Goal: Transaction & Acquisition: Purchase product/service

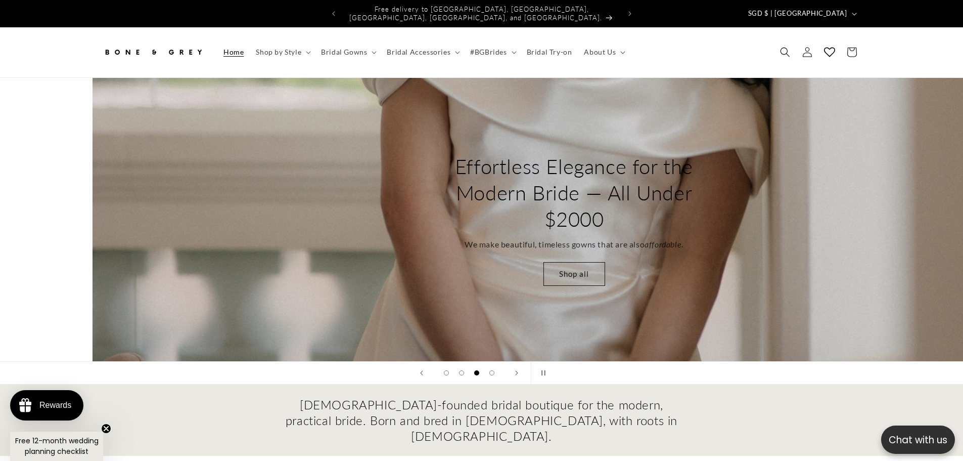
scroll to position [0, 1926]
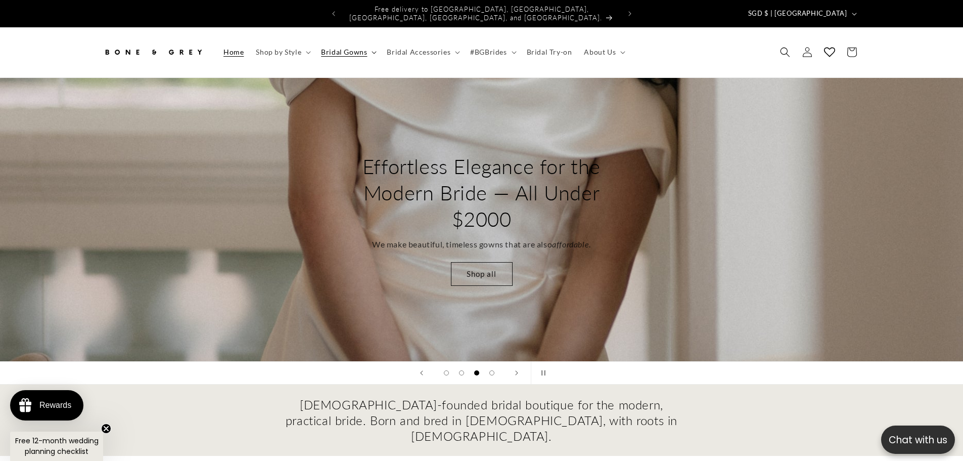
click at [359, 49] on span "Bridal Gowns" at bounding box center [344, 52] width 46 height 9
click at [823, 372] on div "Bone and Grey Hero Banners" at bounding box center [481, 372] width 963 height 23
click at [374, 47] on summary "Bridal Gowns" at bounding box center [348, 51] width 66 height 21
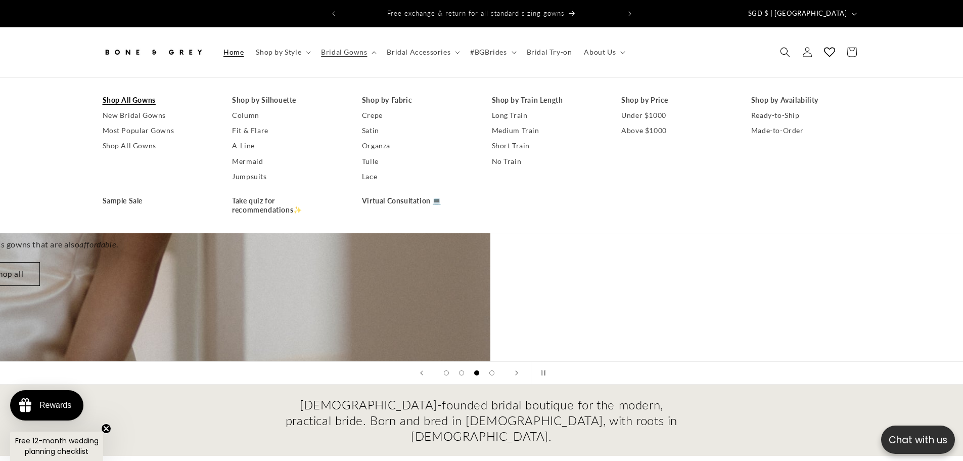
scroll to position [0, 1563]
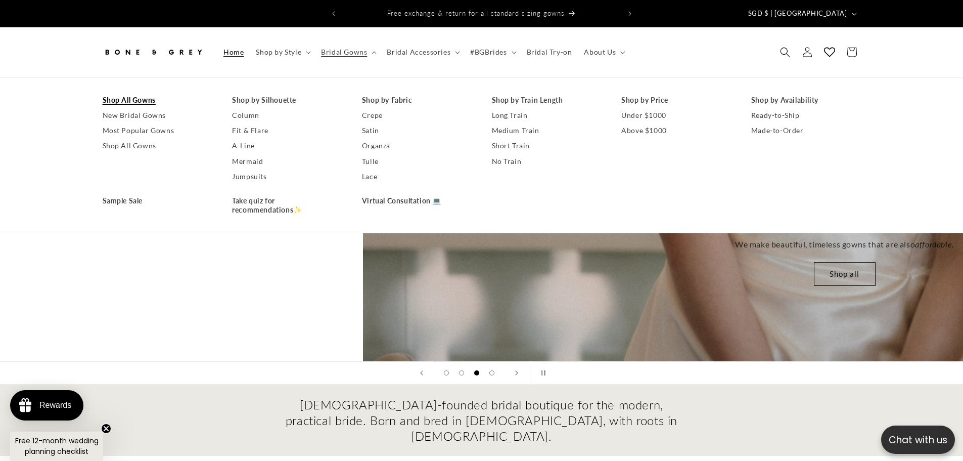
click at [126, 94] on link "Shop All Gowns" at bounding box center [158, 100] width 110 height 15
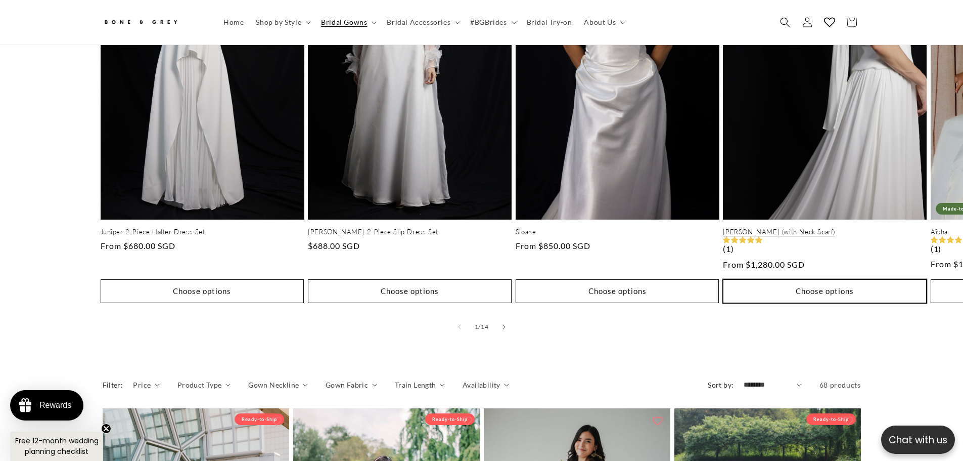
scroll to position [601, 0]
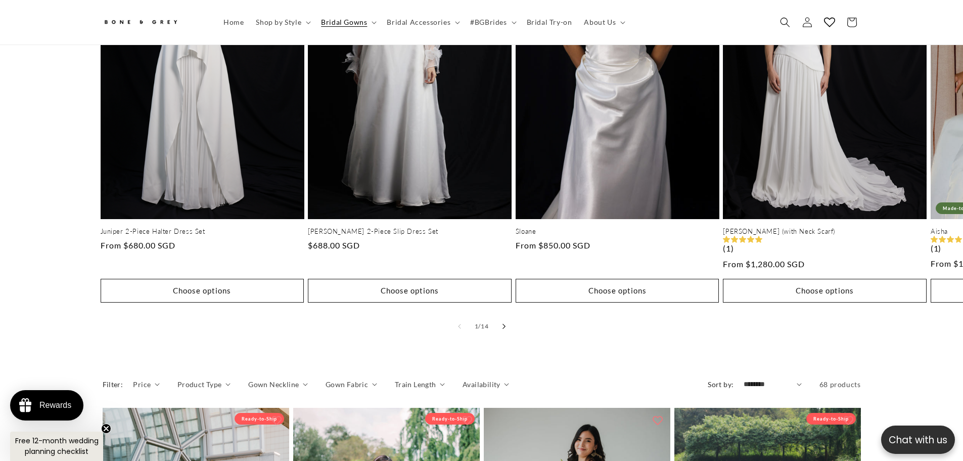
click at [502, 316] on button "Slide right" at bounding box center [504, 326] width 22 height 22
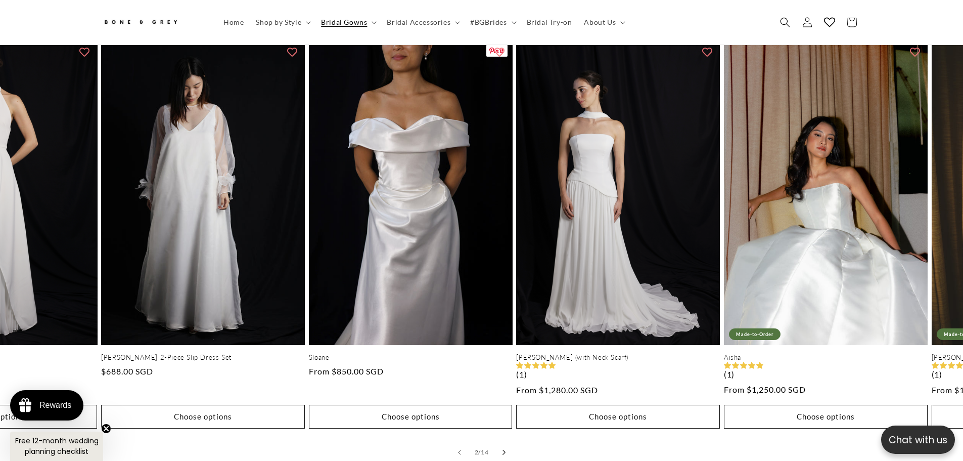
scroll to position [500, 0]
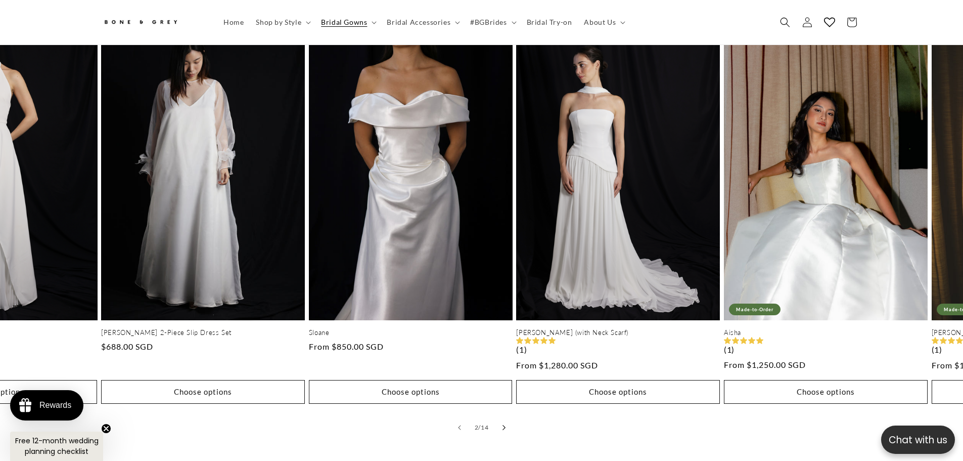
click at [506, 424] on icon "Slide right" at bounding box center [504, 427] width 4 height 6
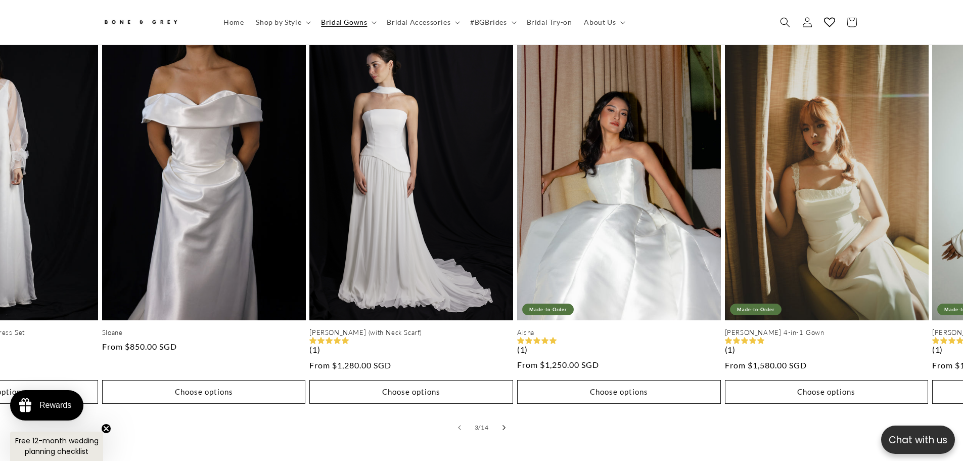
click at [506, 424] on icon "Slide right" at bounding box center [504, 427] width 4 height 6
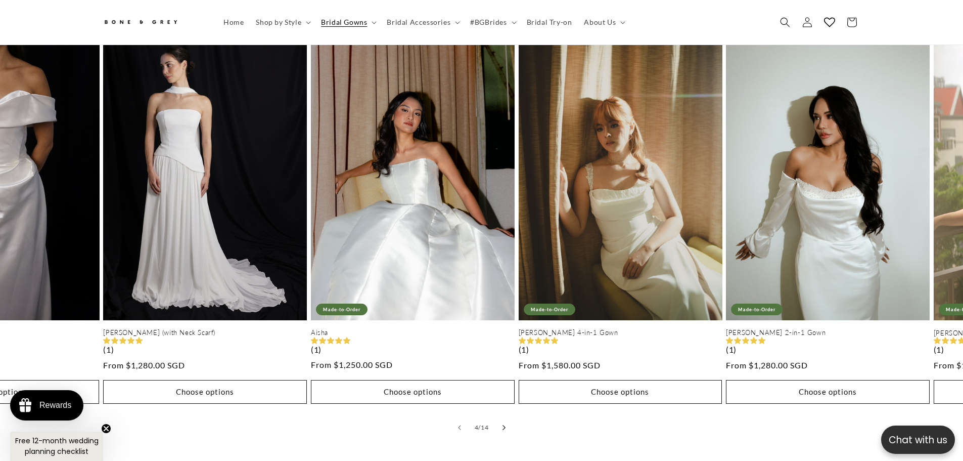
click at [506, 424] on icon "Slide right" at bounding box center [504, 427] width 4 height 6
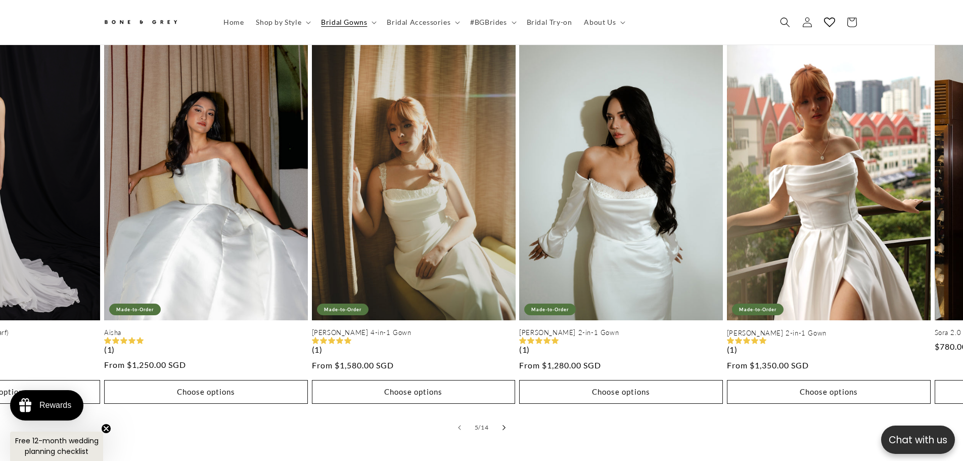
click at [506, 424] on icon "Slide right" at bounding box center [504, 427] width 4 height 6
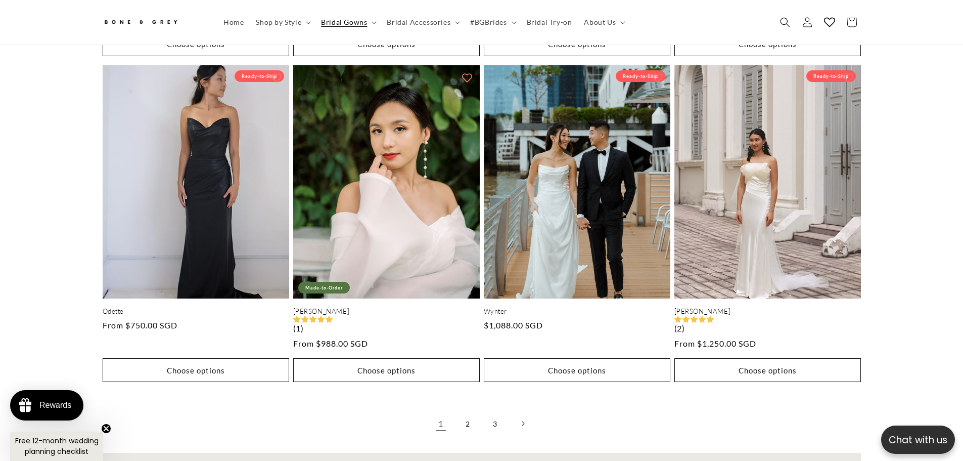
scroll to position [0, 556]
click at [472, 418] on link "2" at bounding box center [468, 423] width 22 height 22
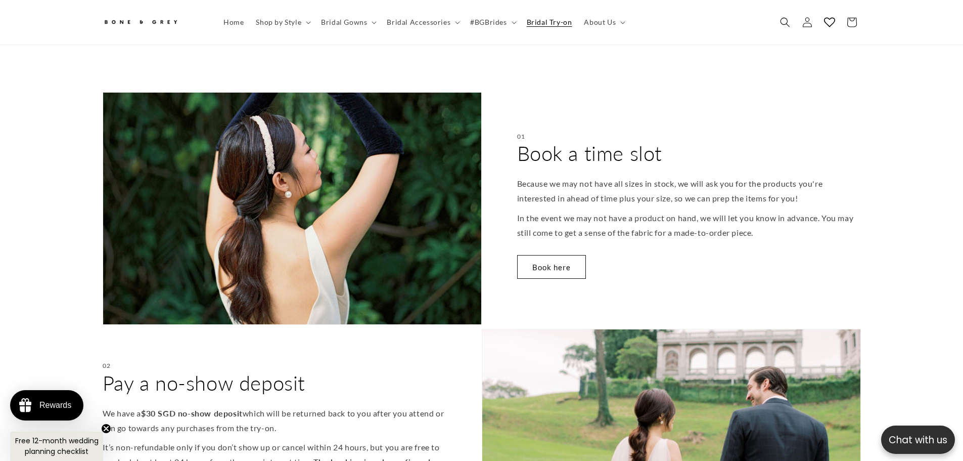
scroll to position [348, 0]
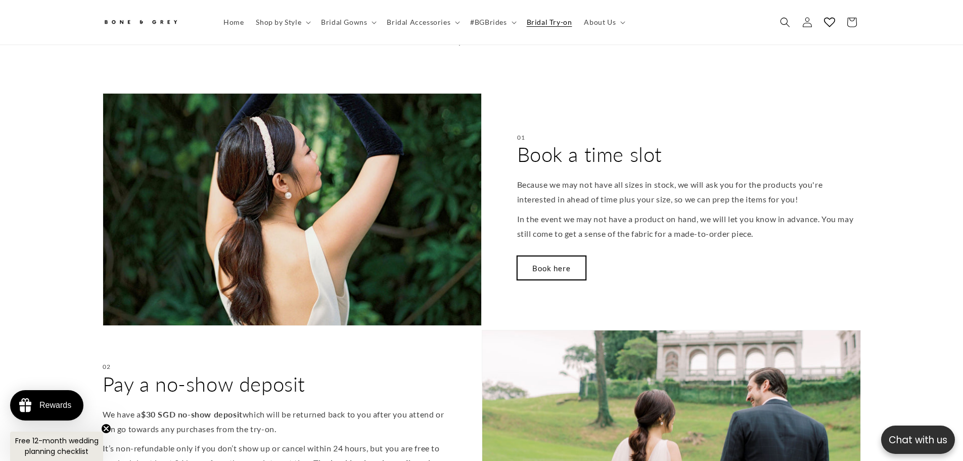
click at [564, 265] on link "Book here" at bounding box center [551, 268] width 69 height 24
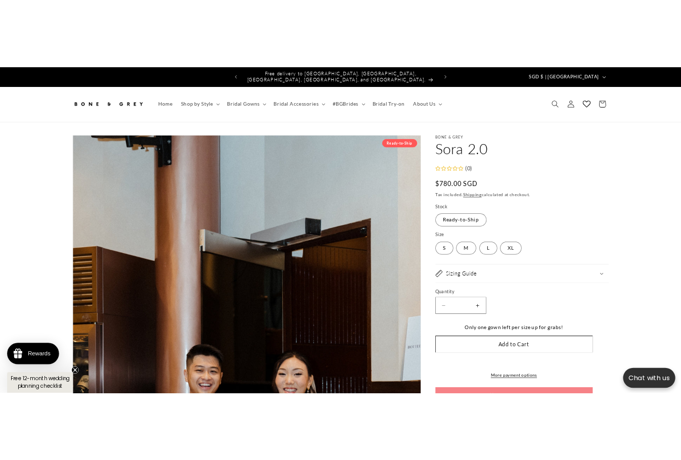
scroll to position [0, 454]
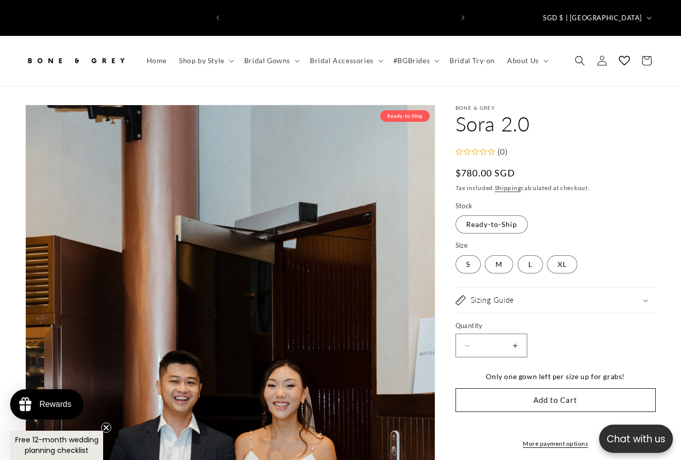
click at [603, 145] on div "(0)" at bounding box center [556, 152] width 200 height 15
click at [631, 145] on div "(0)" at bounding box center [556, 152] width 200 height 15
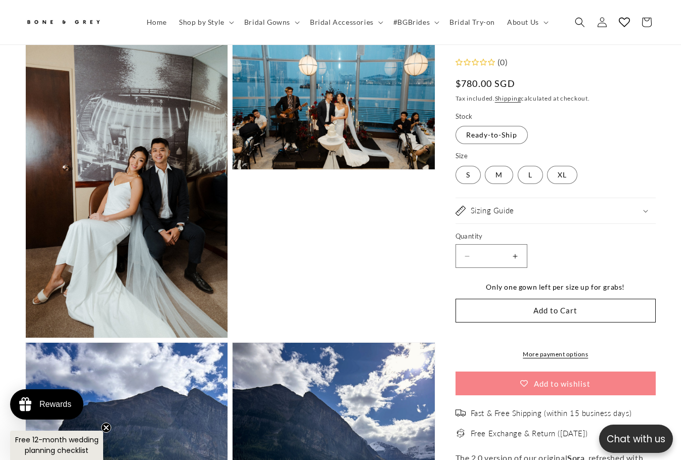
scroll to position [0, 0]
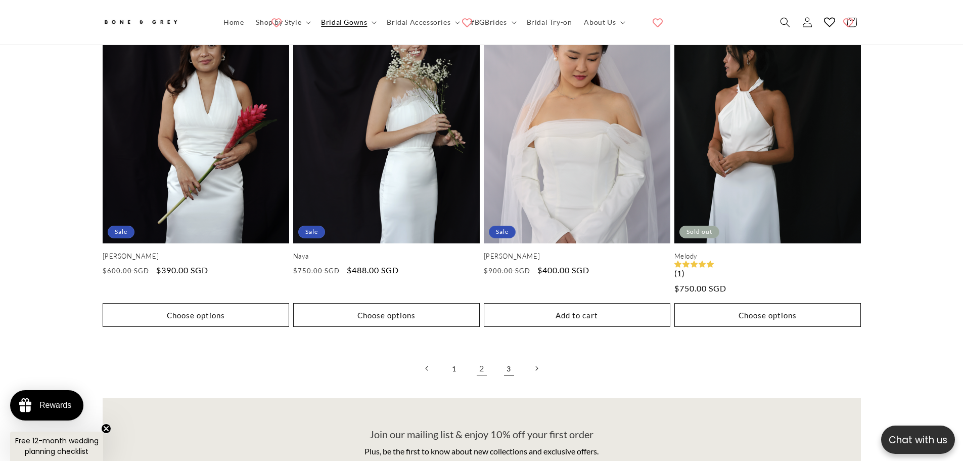
scroll to position [2725, 0]
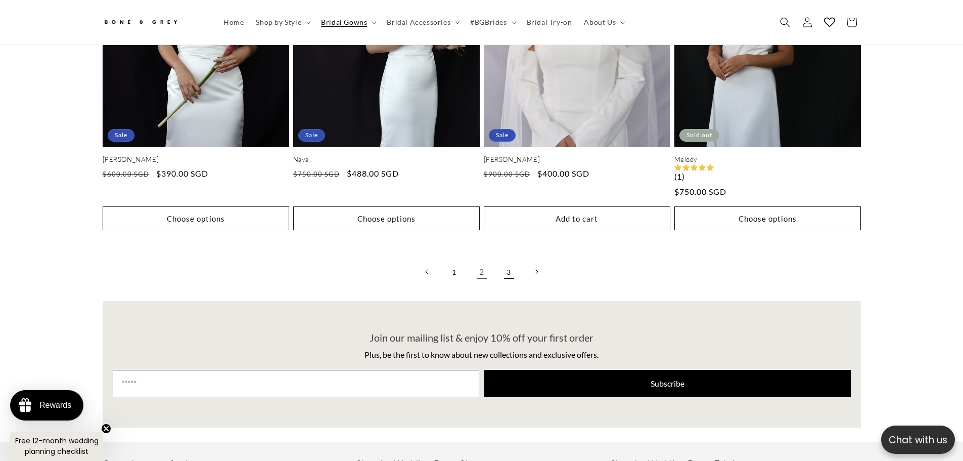
click at [514, 265] on link "3" at bounding box center [509, 271] width 22 height 22
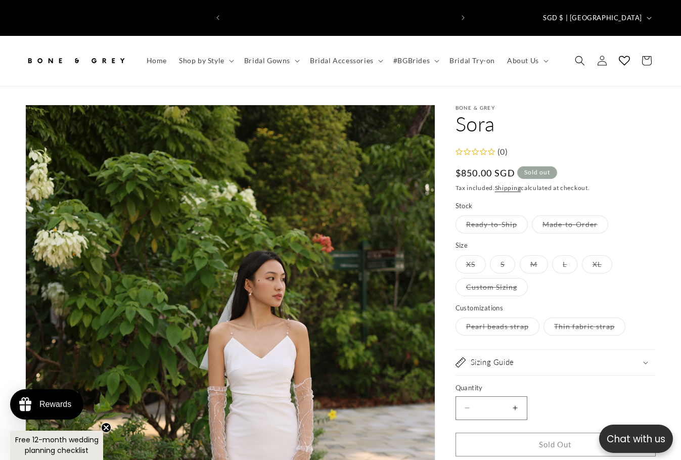
scroll to position [0, 227]
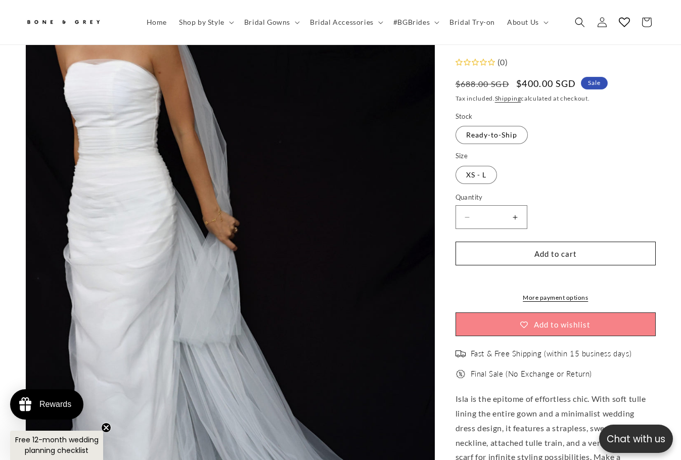
click at [621, 148] on variant-radios "Stock Ready-to-Ship Variant sold out or unavailable Size XS - L Variant sold ou…" at bounding box center [556, 148] width 200 height 73
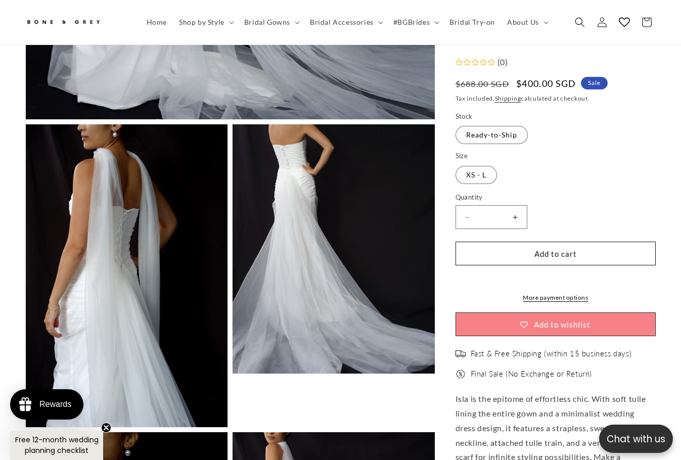
scroll to position [0, 227]
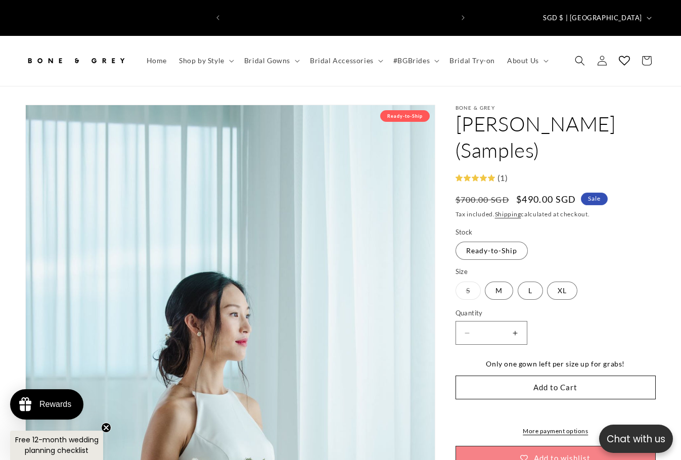
scroll to position [0, 227]
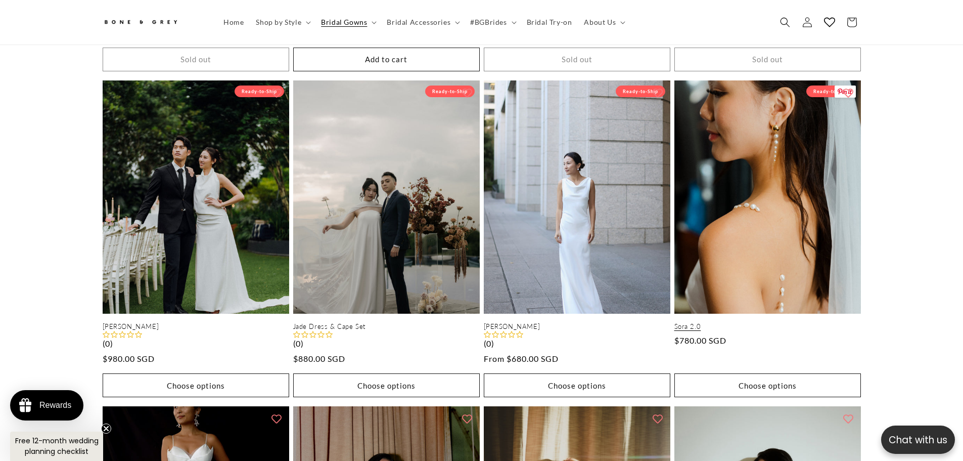
scroll to position [0, 278]
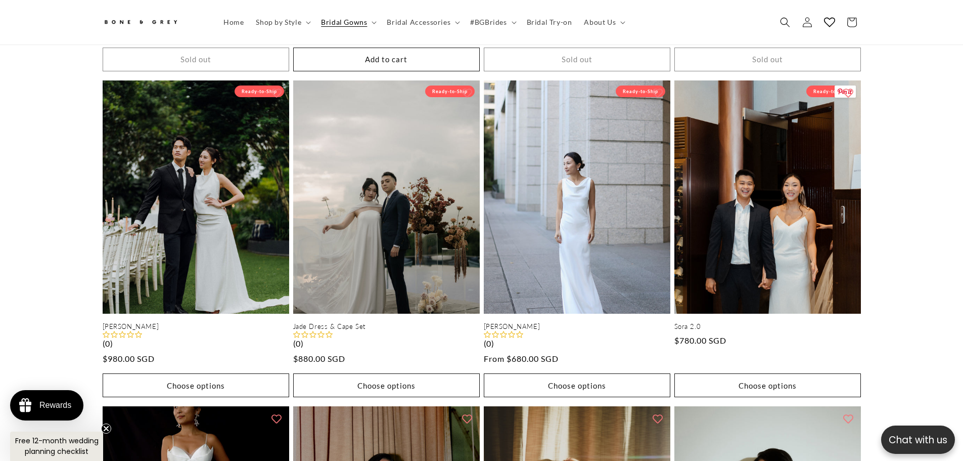
drag, startPoint x: 837, startPoint y: 200, endPoint x: 915, endPoint y: 203, distance: 77.9
click at [915, 203] on div "Elise Sold out Elise (1) Regular price $700.00 SGD Regular price Sale price $70…" at bounding box center [481, 274] width 963 height 1654
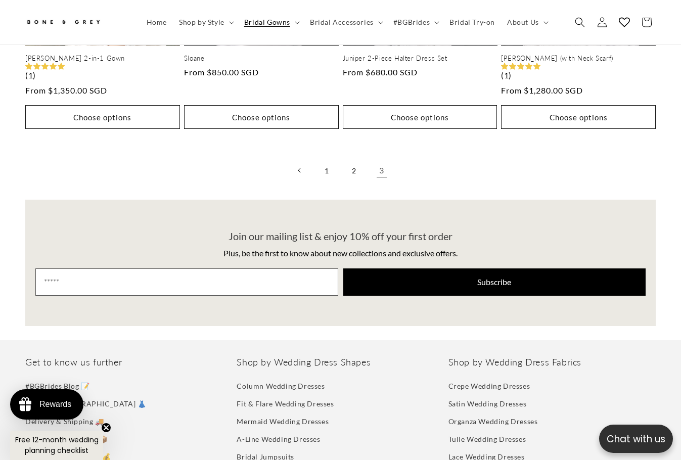
scroll to position [2270, 0]
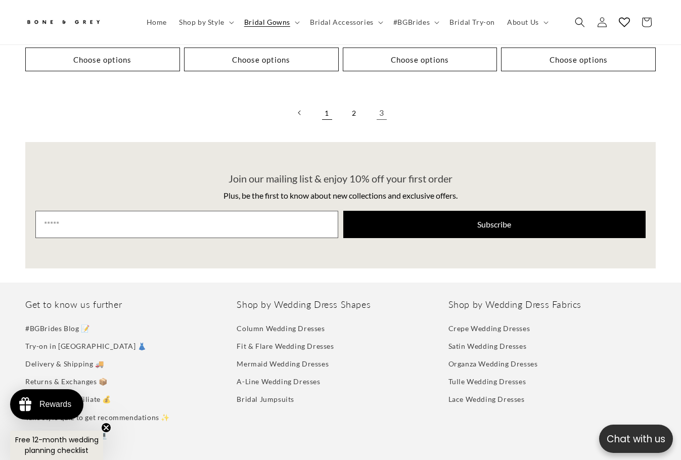
click at [327, 102] on link "1" at bounding box center [327, 113] width 22 height 22
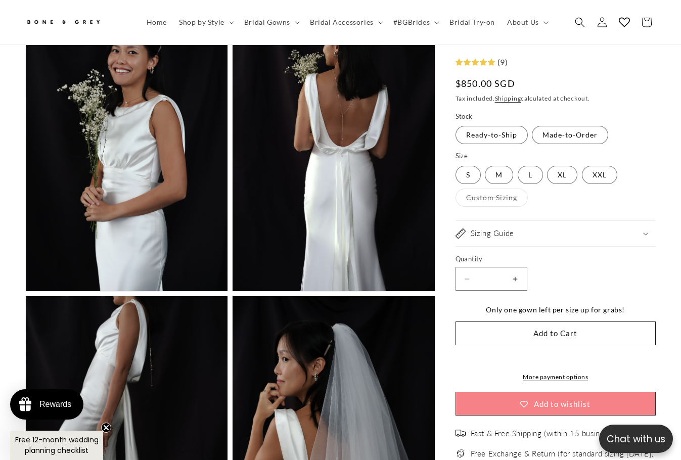
scroll to position [0, 454]
